Goal: Communication & Community: Answer question/provide support

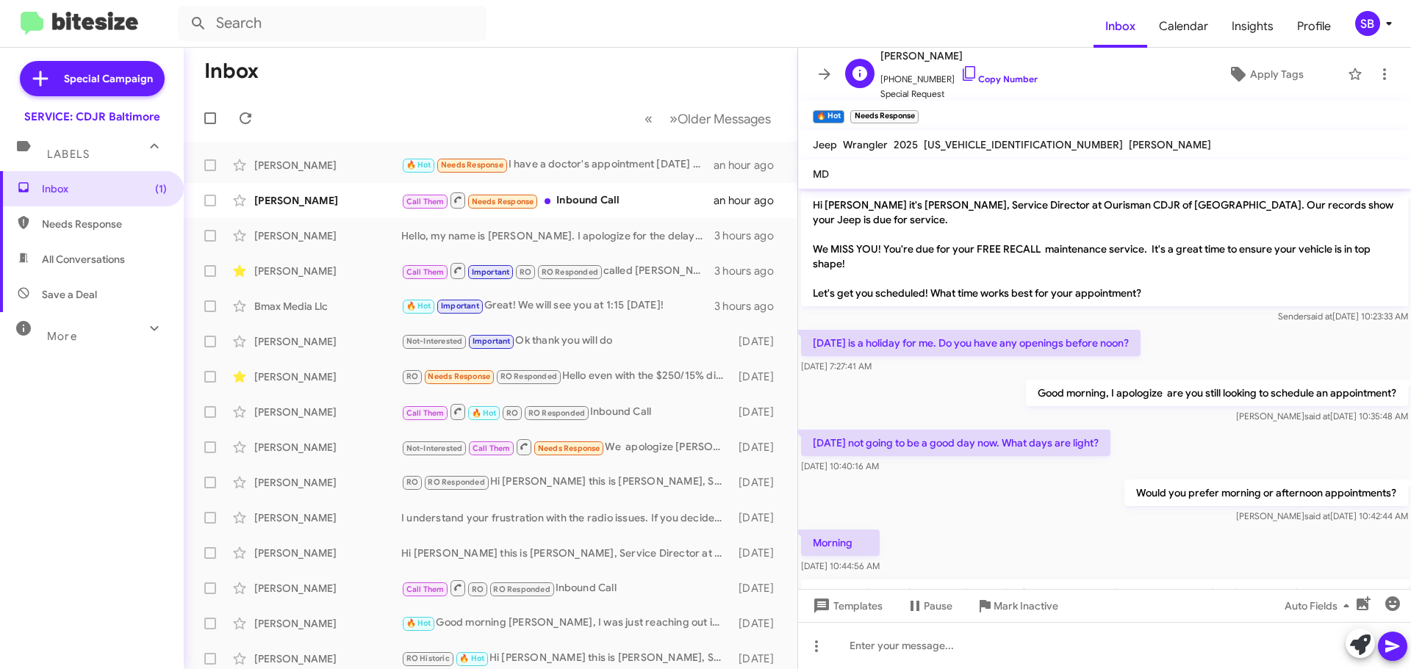
click at [1165, 73] on div "R [PERSON_NAME] [PHONE_NUMBER] Copy Number Special Request Apply Tags" at bounding box center [1089, 74] width 501 height 54
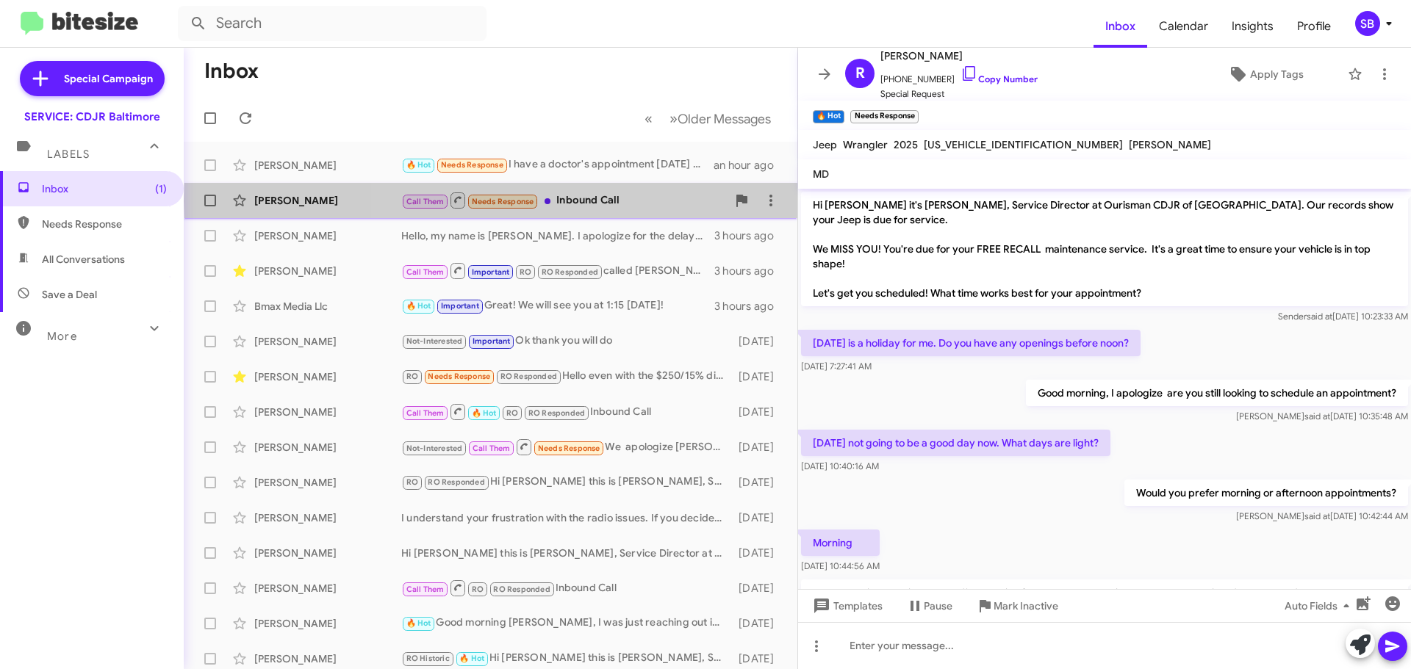
click at [680, 201] on div "Call Them Needs Response Inbound Call" at bounding box center [563, 200] width 325 height 18
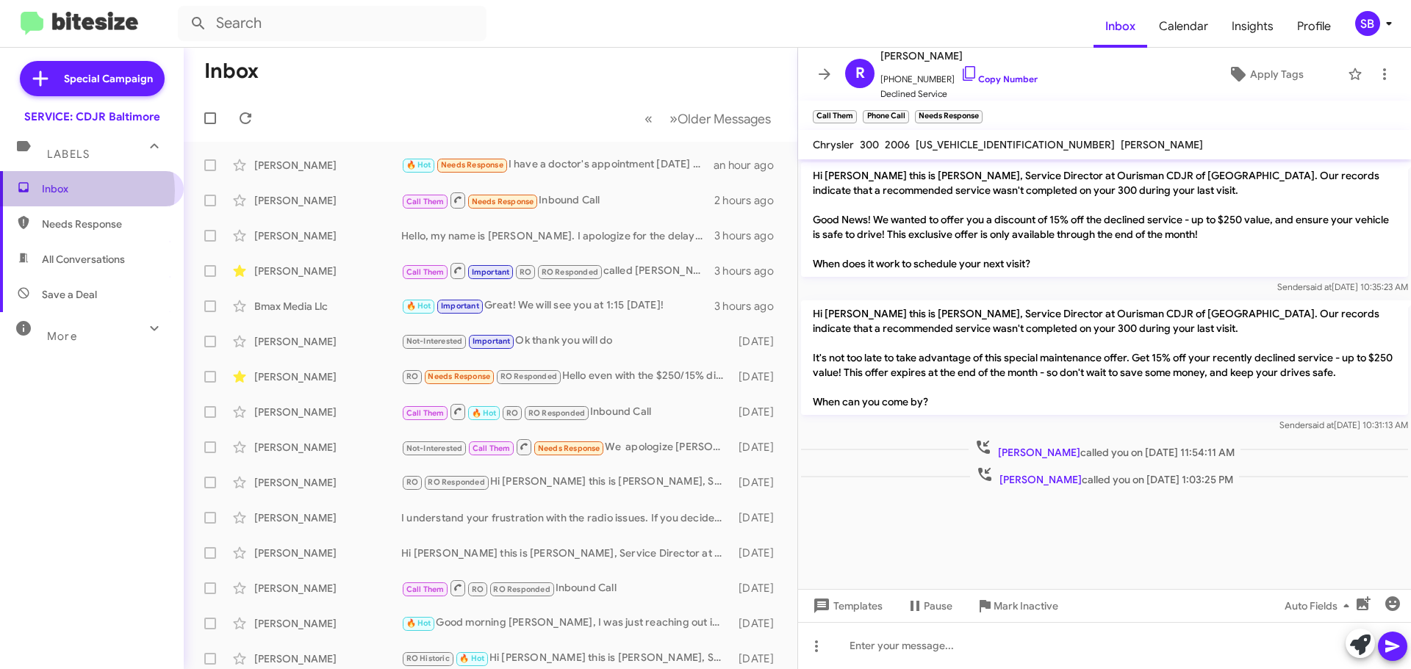
click at [79, 191] on span "Inbox" at bounding box center [104, 188] width 125 height 15
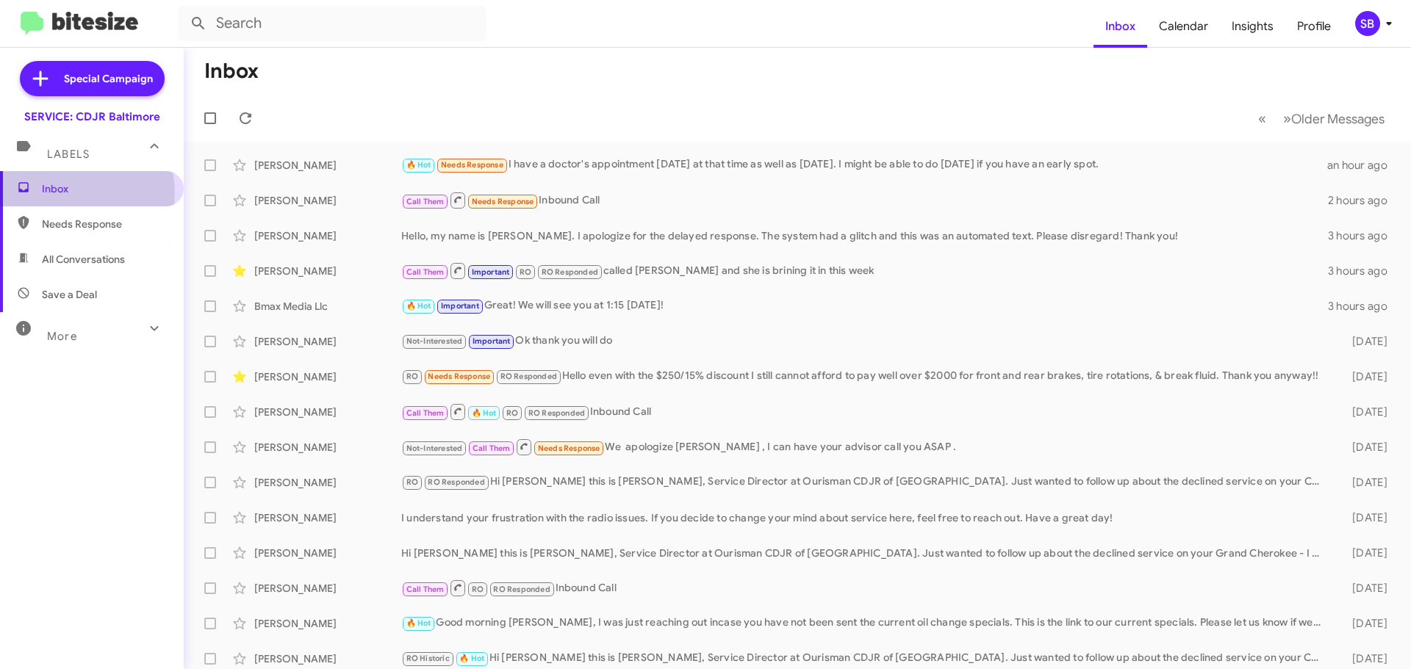
click at [63, 193] on span "Inbox" at bounding box center [104, 188] width 125 height 15
click at [71, 224] on span "Needs Response" at bounding box center [104, 224] width 125 height 15
type input "in:needs-response"
